Goal: Task Accomplishment & Management: Manage account settings

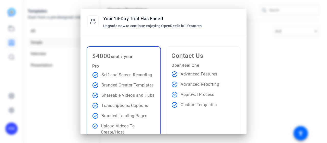
click at [255, 45] on div at bounding box center [163, 71] width 327 height 143
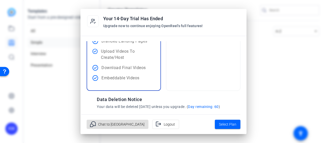
click at [253, 95] on div at bounding box center [163, 71] width 327 height 143
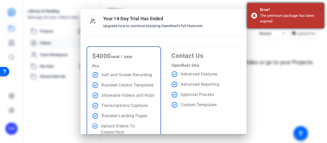
click at [321, 9] on span "×" at bounding box center [320, 9] width 3 height 6
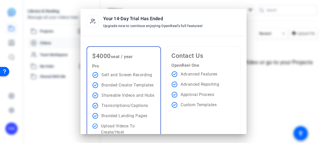
click at [266, 89] on div at bounding box center [163, 71] width 327 height 143
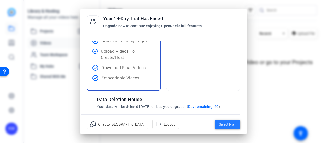
click at [230, 123] on span "Select Plan" at bounding box center [227, 124] width 17 height 6
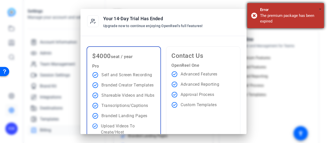
click at [320, 9] on span "×" at bounding box center [320, 9] width 3 height 6
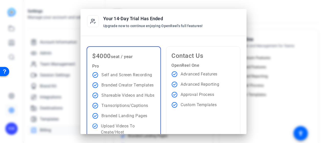
click at [235, 8] on div at bounding box center [163, 71] width 327 height 143
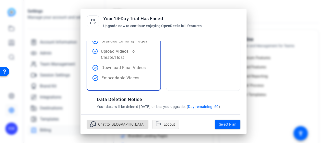
click at [164, 126] on span "Logout" at bounding box center [169, 124] width 11 height 10
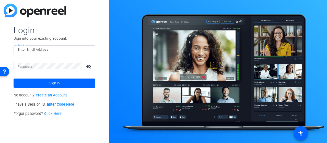
click at [55, 50] on input "Email" at bounding box center [55, 50] width 74 height 6
type input "maxsonk@amazon.com"
click at [51, 69] on div at bounding box center [50, 66] width 64 height 9
click at [14, 79] on button "Sign in" at bounding box center [55, 83] width 82 height 9
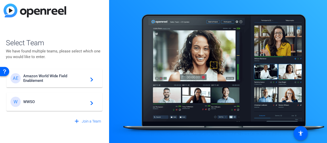
click at [54, 79] on span "Amazon World Wide Field Enablement" at bounding box center [55, 78] width 64 height 9
click at [65, 98] on div "W WWSO navigate_next" at bounding box center [54, 102] width 88 height 10
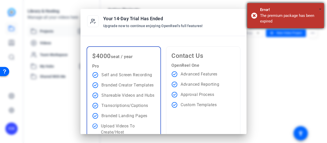
click at [320, 9] on span "×" at bounding box center [320, 9] width 3 height 6
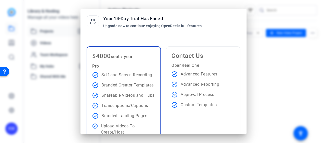
click at [265, 61] on div at bounding box center [163, 71] width 327 height 143
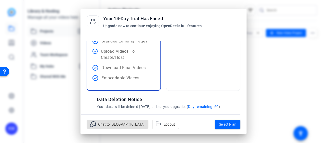
click at [63, 111] on div at bounding box center [163, 71] width 327 height 143
click at [260, 55] on div at bounding box center [163, 71] width 327 height 143
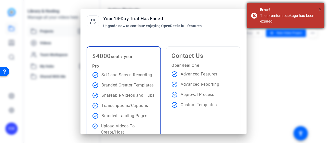
click at [319, 9] on span "×" at bounding box center [320, 9] width 3 height 6
click at [321, 10] on span "×" at bounding box center [320, 9] width 3 height 6
